Goal: Task Accomplishment & Management: Use online tool/utility

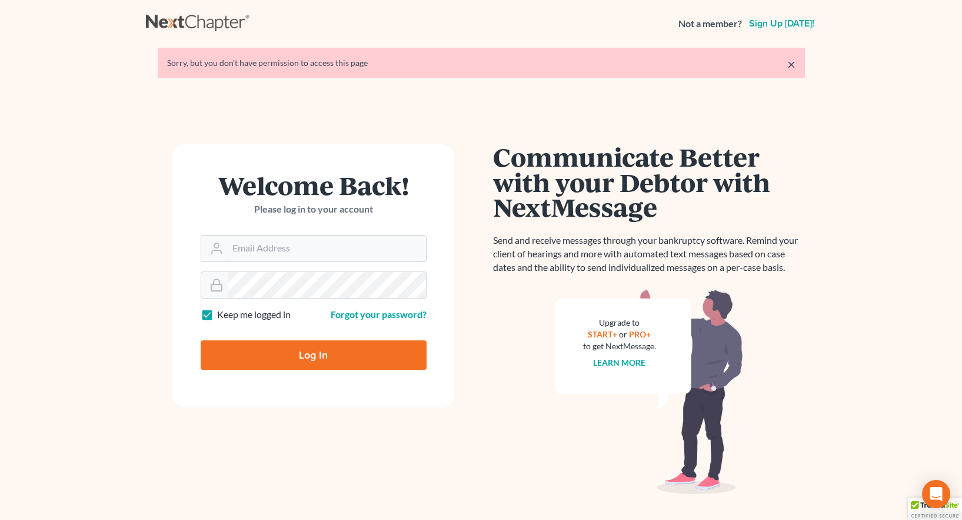
type input "[EMAIL_ADDRESS][DOMAIN_NAME]"
click at [308, 356] on input "Log In" at bounding box center [314, 354] width 226 height 29
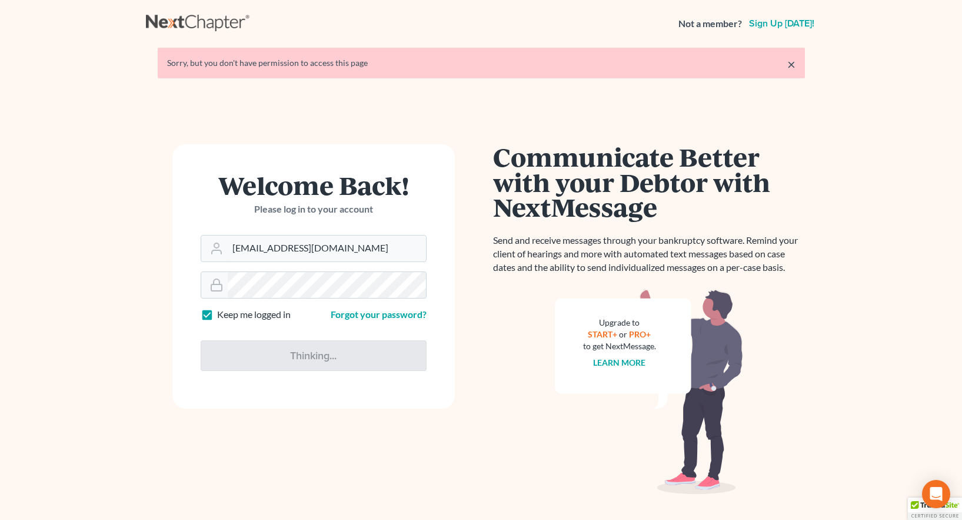
type input "Thinking..."
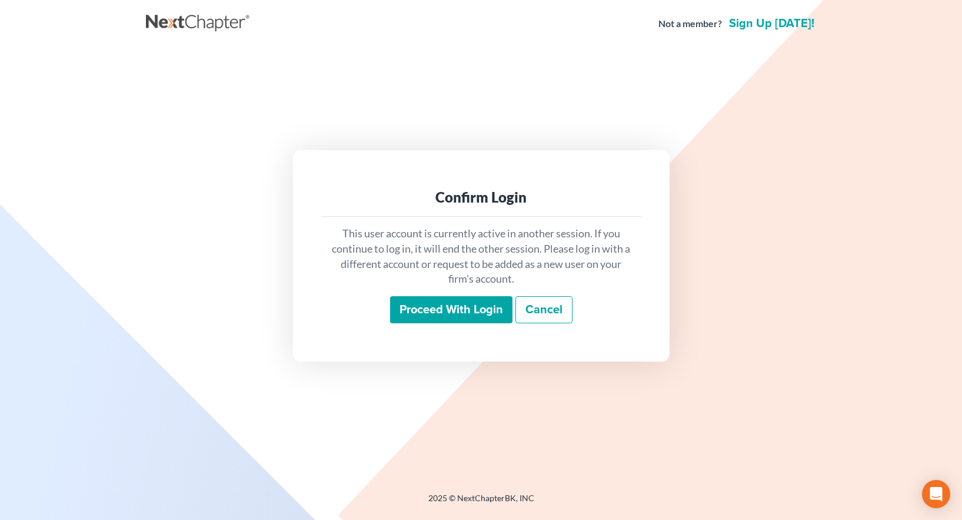
click at [448, 311] on input "Proceed with login" at bounding box center [451, 309] width 122 height 27
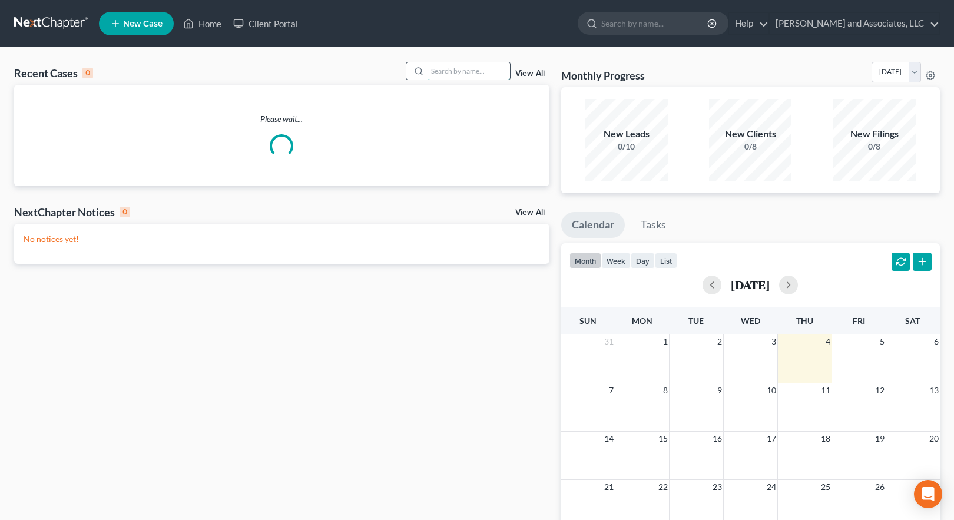
click at [440, 71] on input "search" at bounding box center [468, 70] width 82 height 17
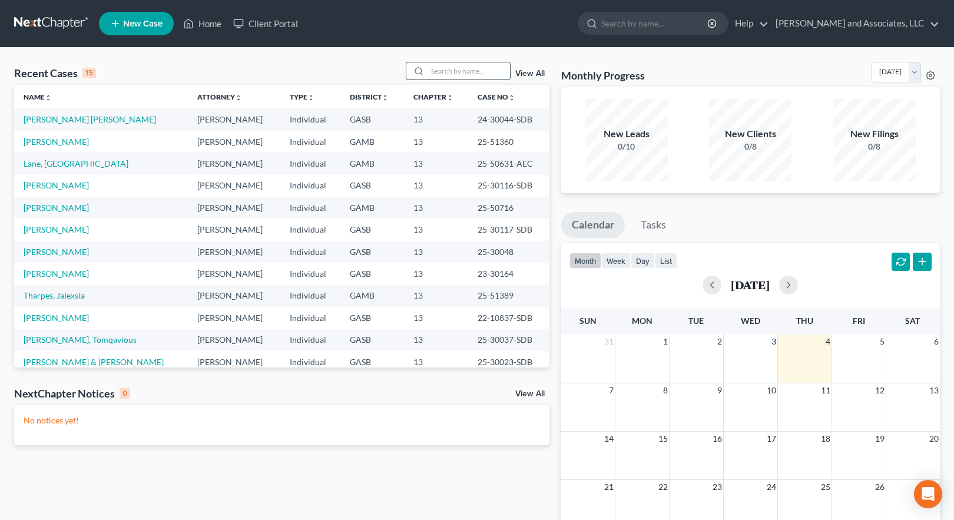
click at [458, 73] on input "search" at bounding box center [468, 70] width 82 height 17
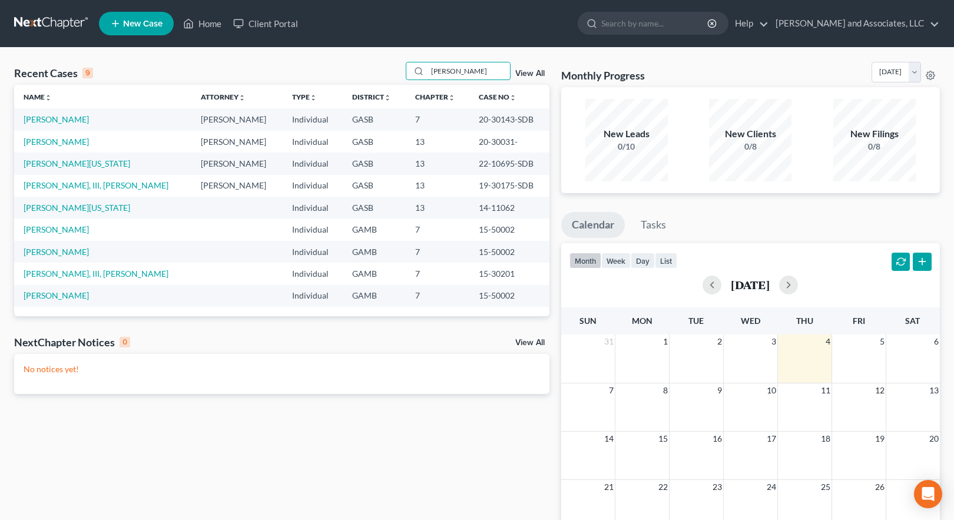
type input "collins"
